Goal: Task Accomplishment & Management: Use online tool/utility

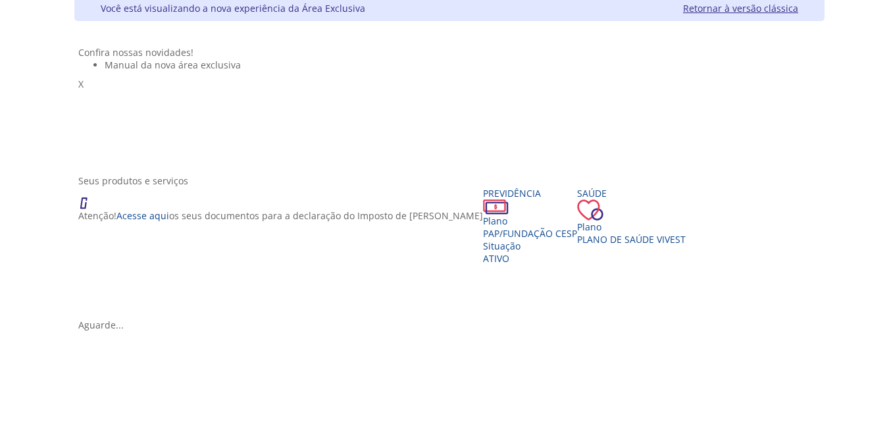
scroll to position [66, 0]
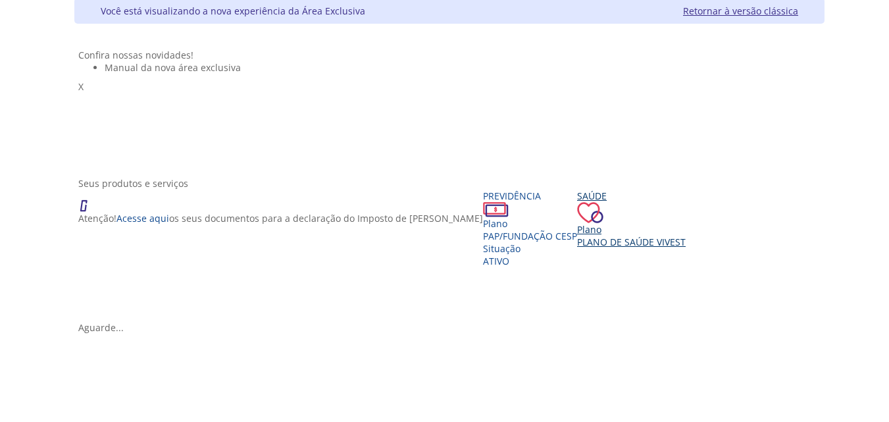
click at [598, 248] on span "Plano de Saúde VIVEST" at bounding box center [631, 242] width 109 height 13
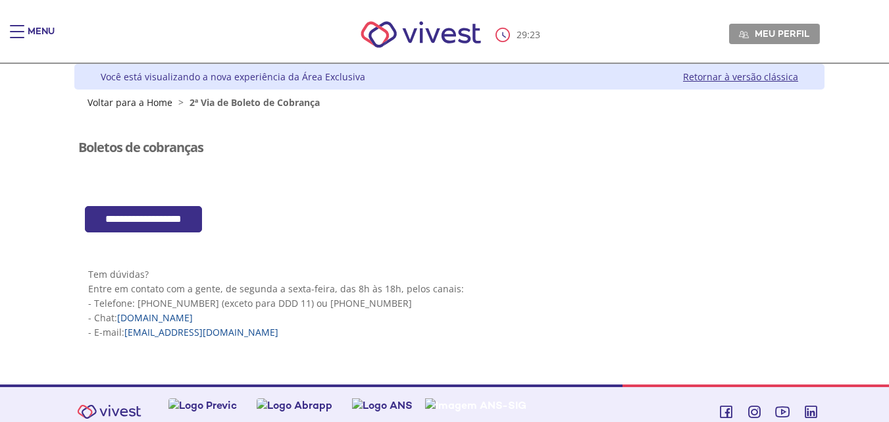
click at [182, 223] on input "**********" at bounding box center [143, 219] width 117 height 27
click at [14, 25] on span "Main header" at bounding box center [17, 25] width 14 height 1
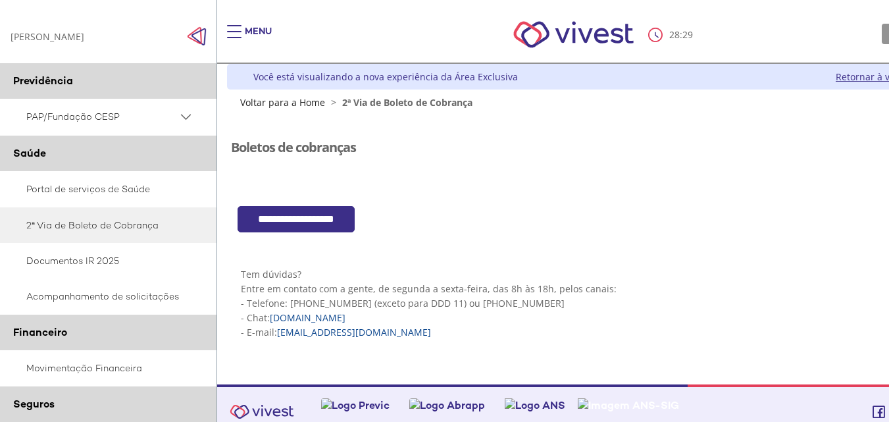
click at [83, 112] on span "PAP/Fundação CESP" at bounding box center [101, 117] width 151 height 16
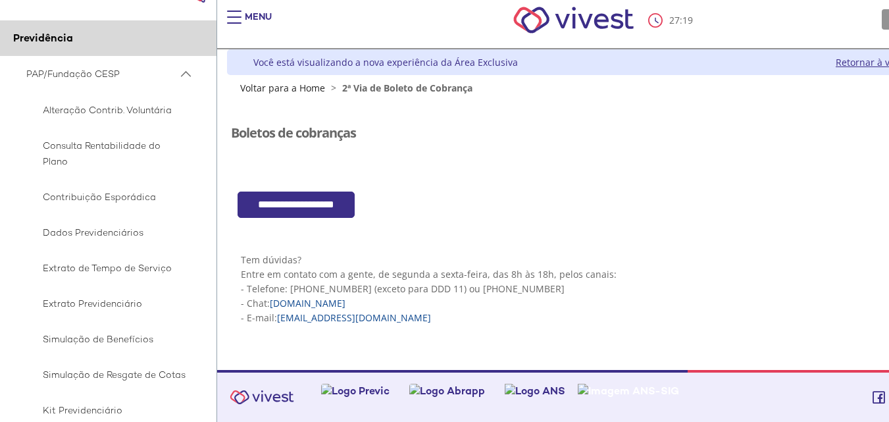
scroll to position [66, 0]
